Goal: Transaction & Acquisition: Purchase product/service

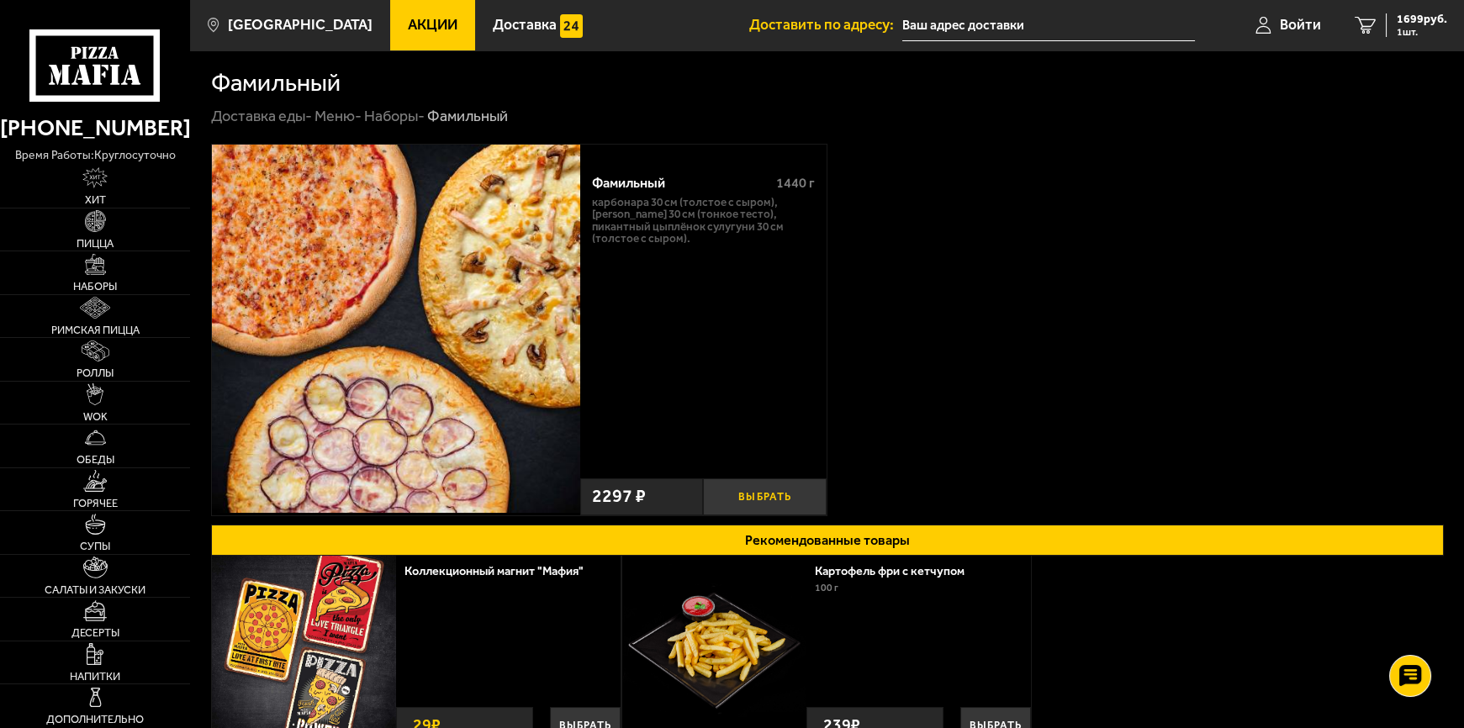
click at [744, 488] on button "Выбрать" at bounding box center [764, 496] width 123 height 37
click at [1416, 13] on span "3996 руб." at bounding box center [1422, 19] width 50 height 12
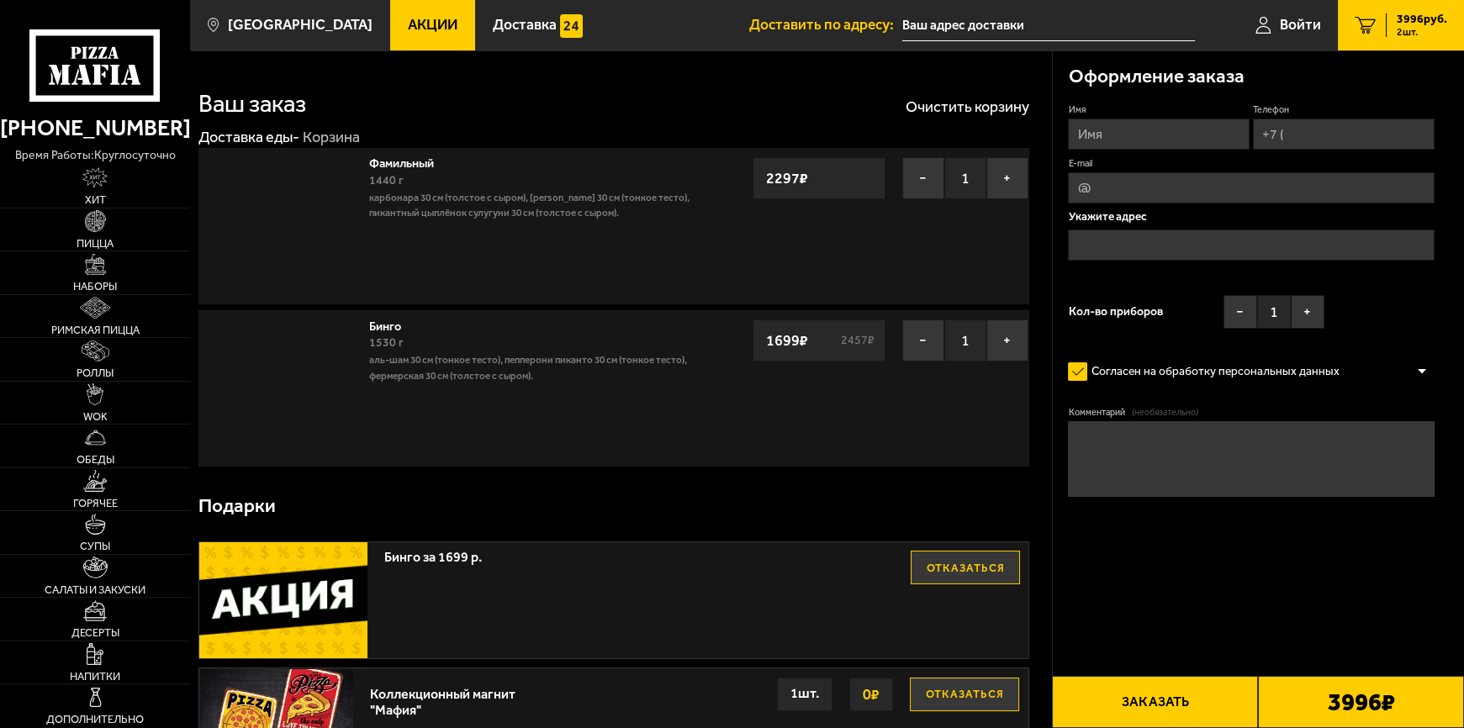
type input "[STREET_ADDRESS]"
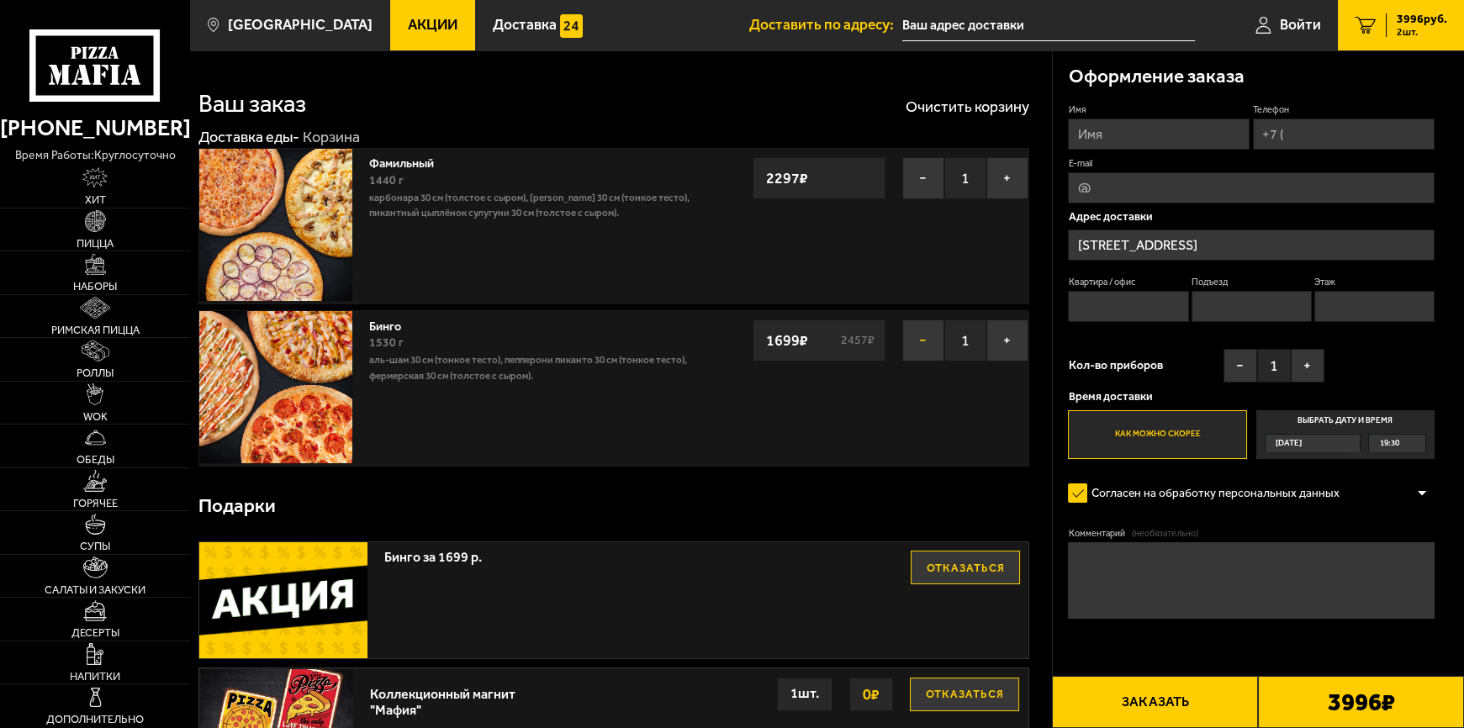
click at [908, 333] on button "−" at bounding box center [923, 341] width 42 height 42
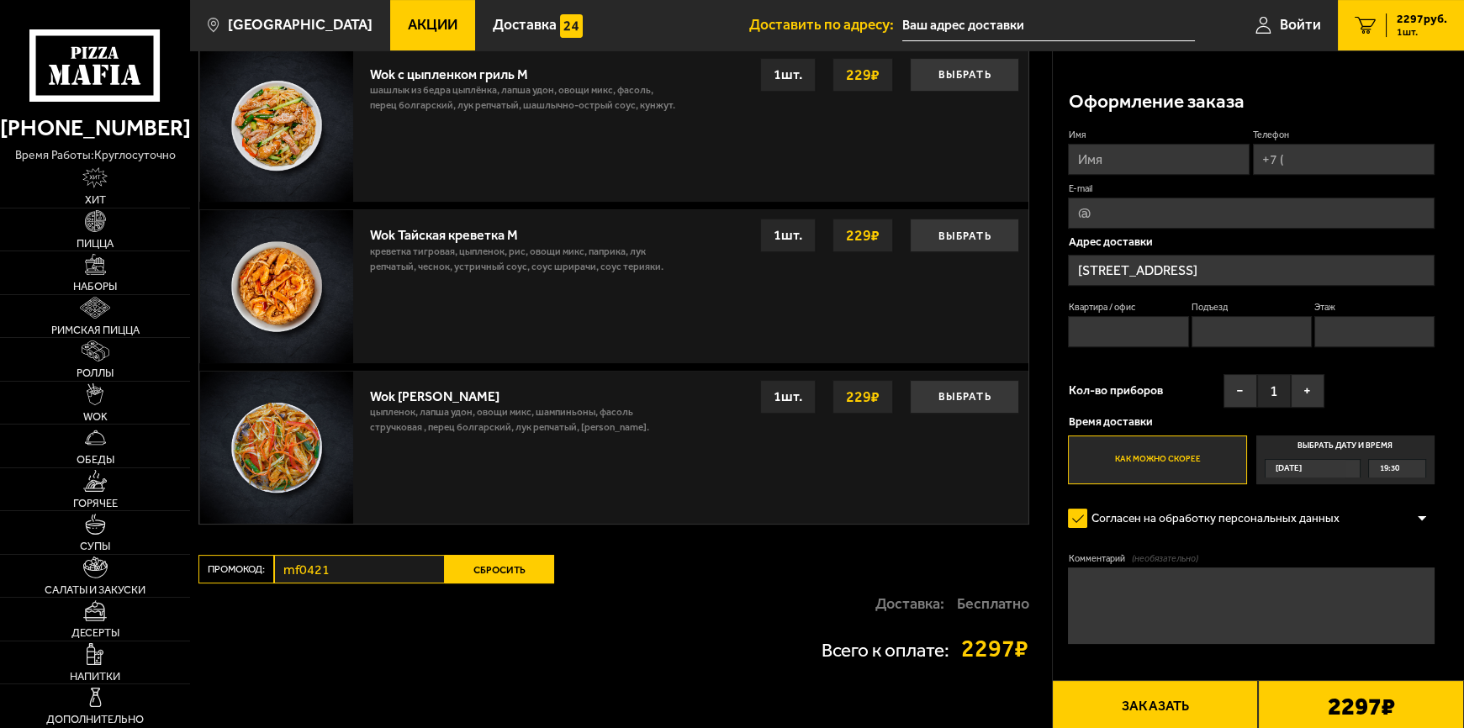
scroll to position [1187, 0]
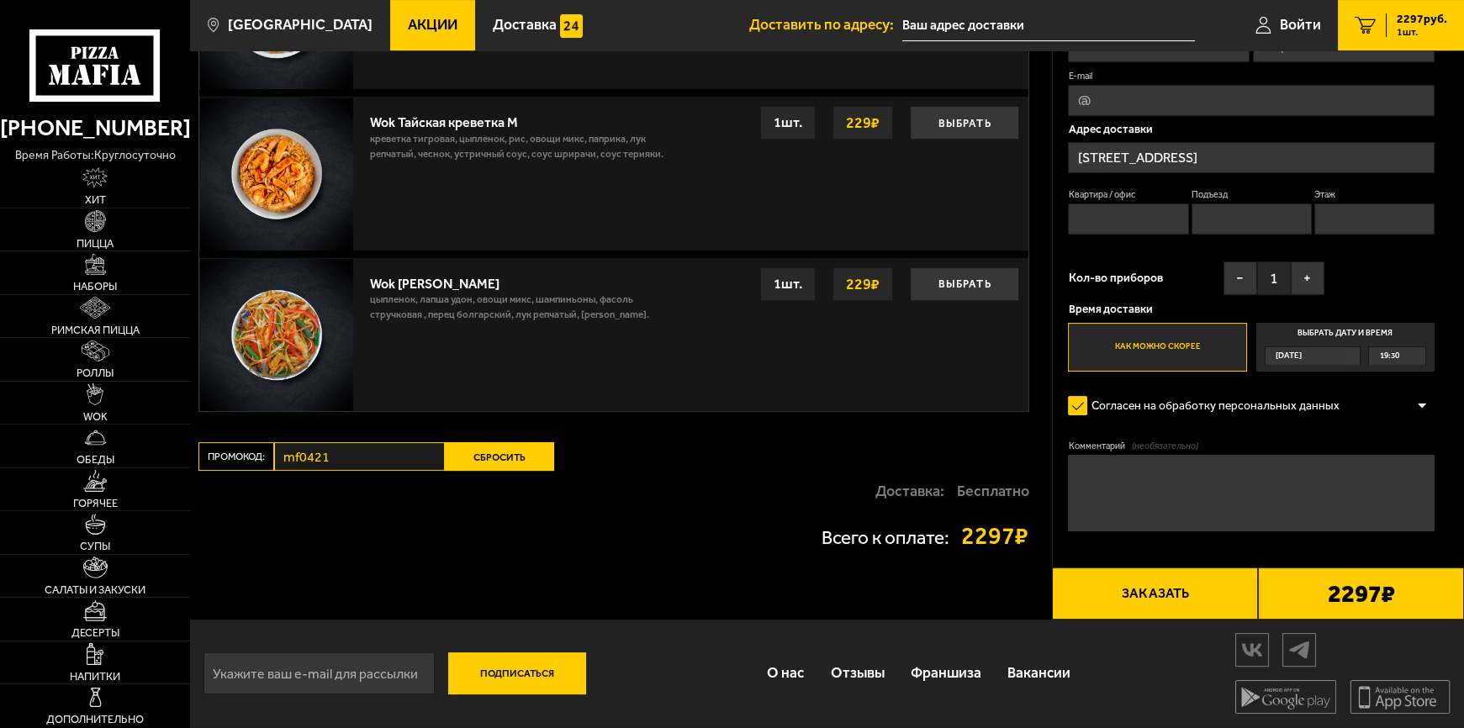
click at [509, 452] on button "Сбросить" at bounding box center [499, 456] width 109 height 29
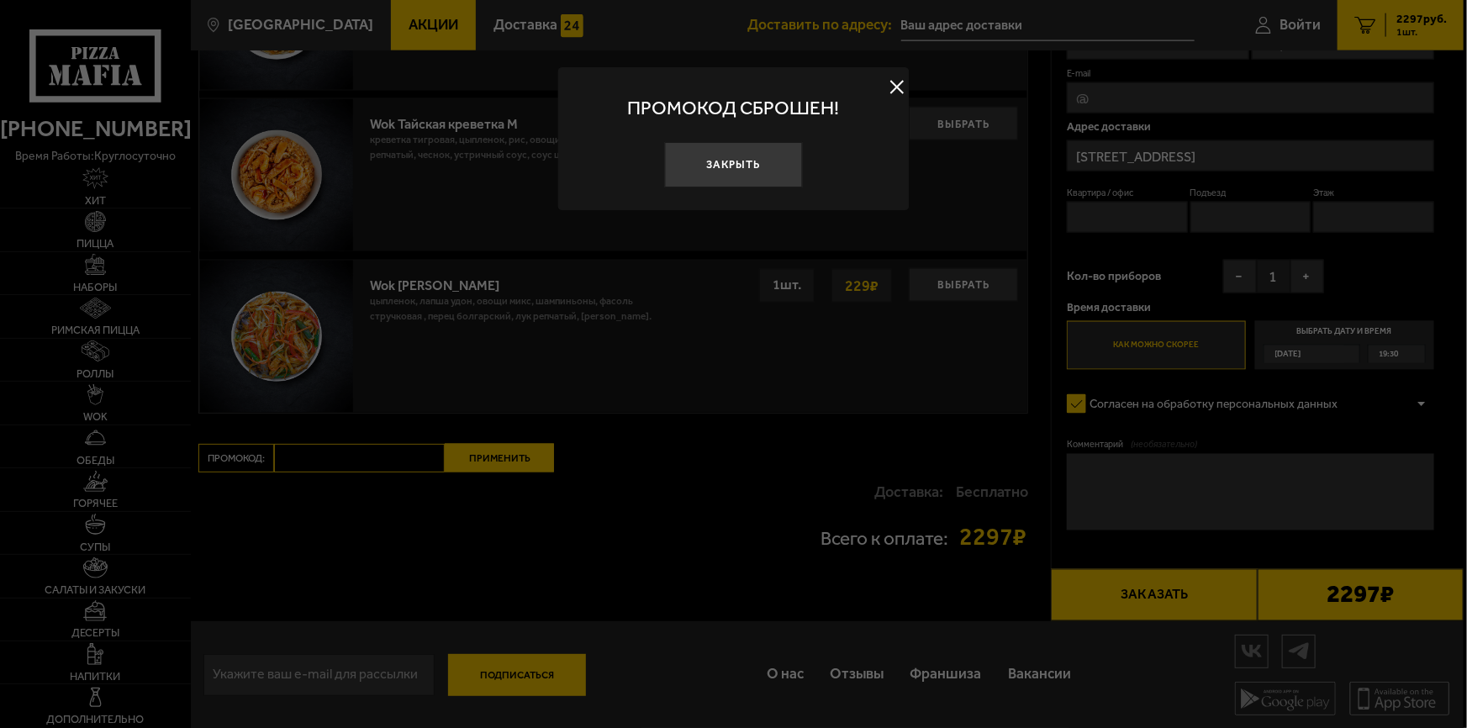
click at [399, 469] on div at bounding box center [733, 364] width 1467 height 728
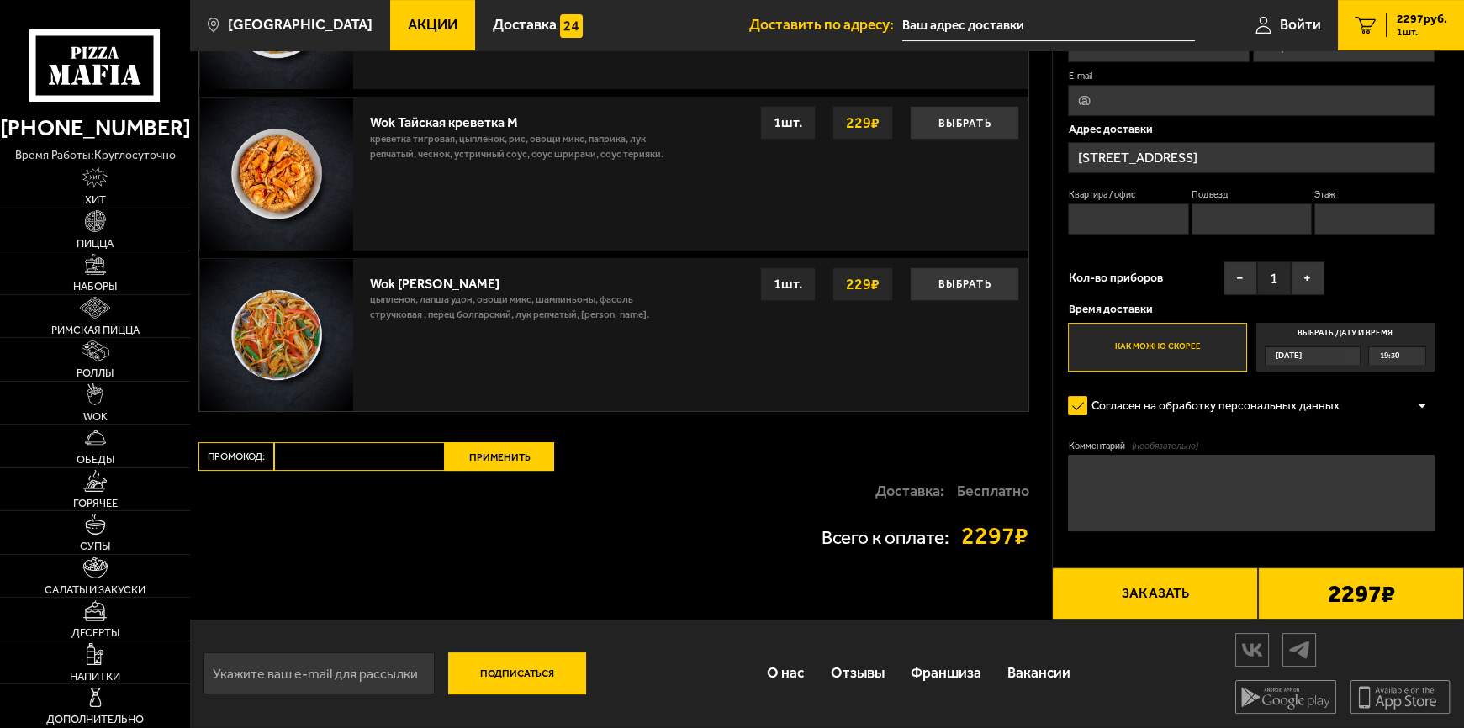
click at [413, 473] on div "Доставка: Бесплатно" at bounding box center [613, 491] width 831 height 40
click at [398, 466] on input "Промокод:" at bounding box center [359, 456] width 171 height 29
paste input "mf0405"
type input "mf0405"
click at [502, 454] on button "Применить" at bounding box center [499, 456] width 109 height 29
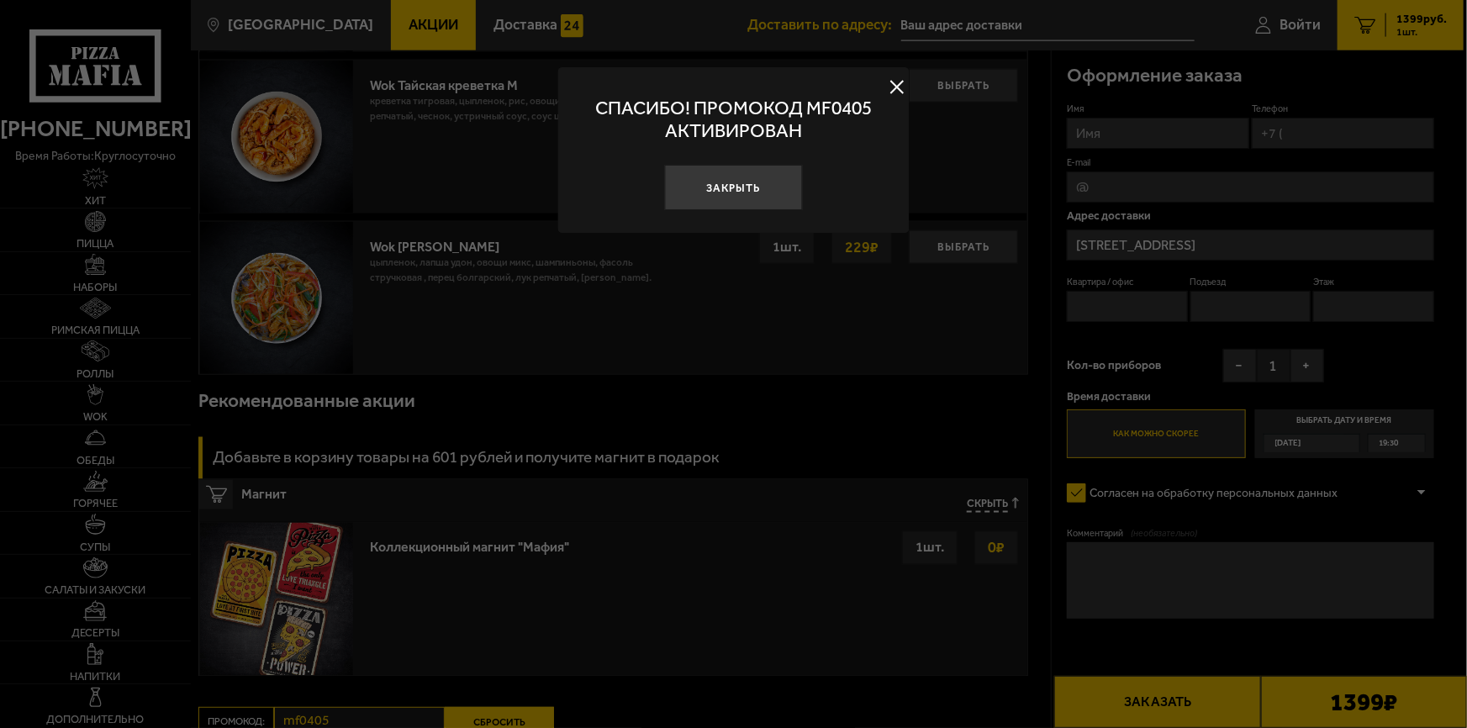
click at [910, 92] on div at bounding box center [733, 364] width 1467 height 728
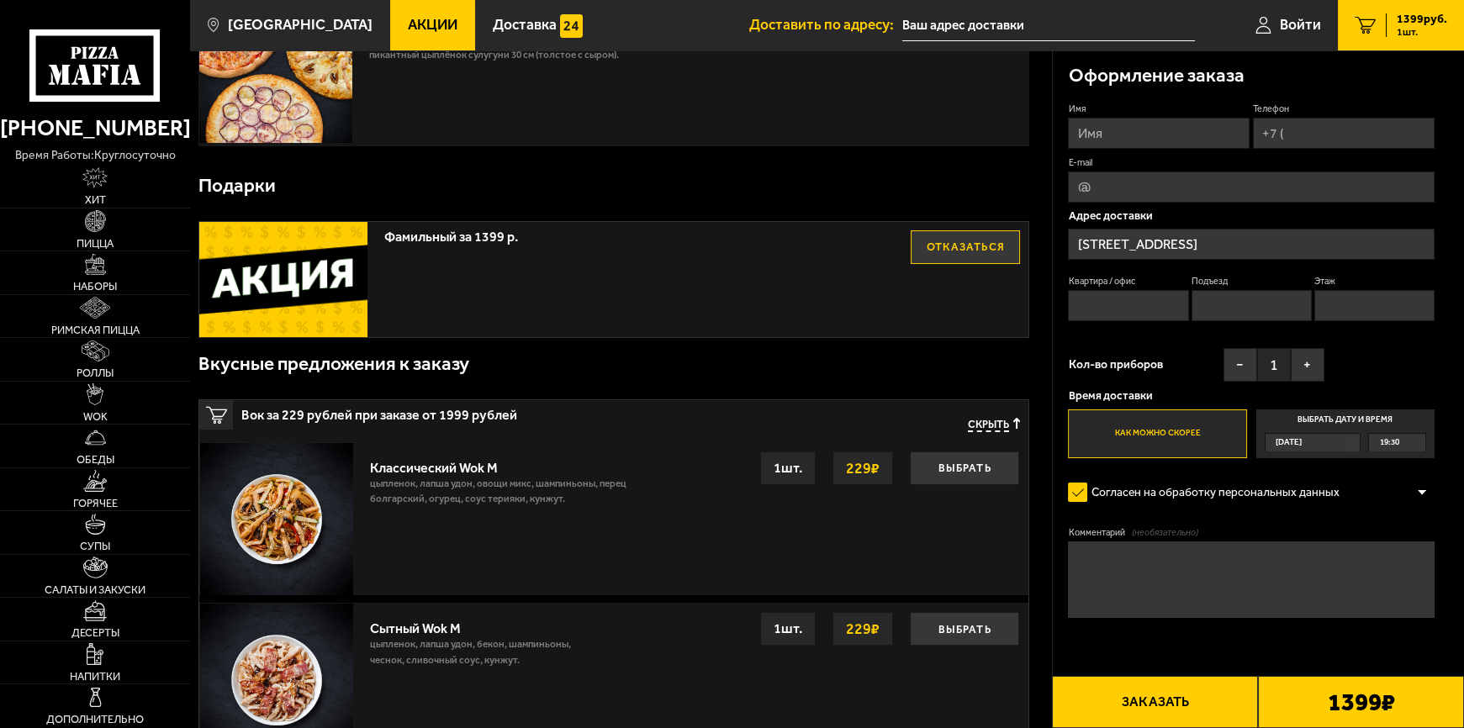
scroll to position [0, 0]
